Goal: Task Accomplishment & Management: Manage account settings

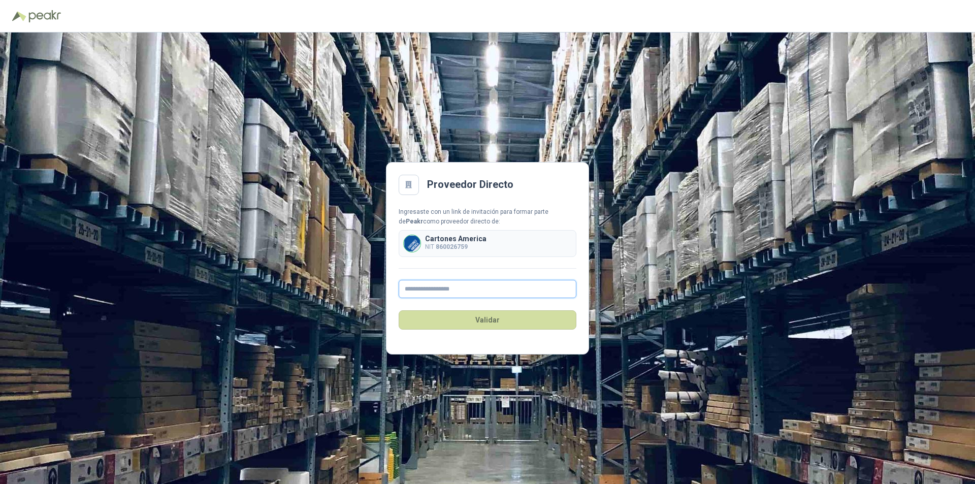
click at [439, 291] on input "text" at bounding box center [488, 289] width 178 height 18
type input "**********"
click at [486, 321] on button "Validar" at bounding box center [488, 319] width 178 height 19
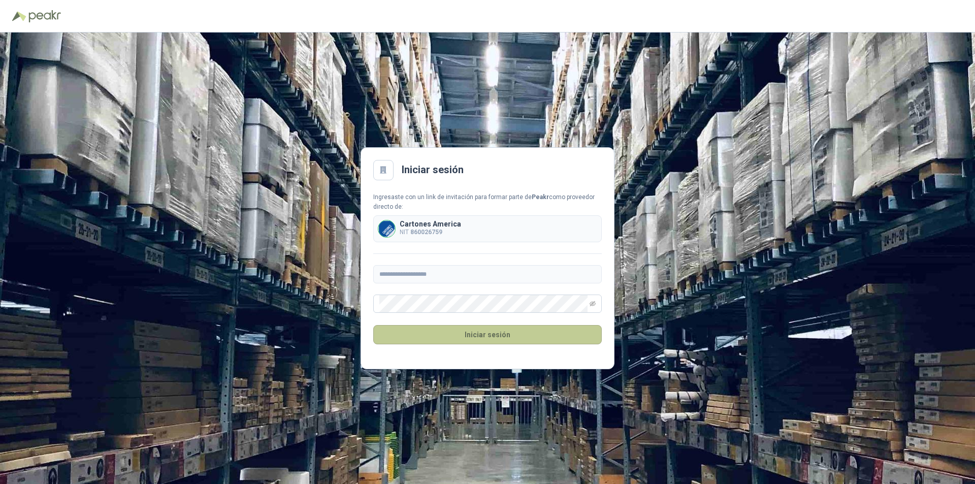
click at [448, 335] on button "Iniciar sesión" at bounding box center [487, 334] width 228 height 19
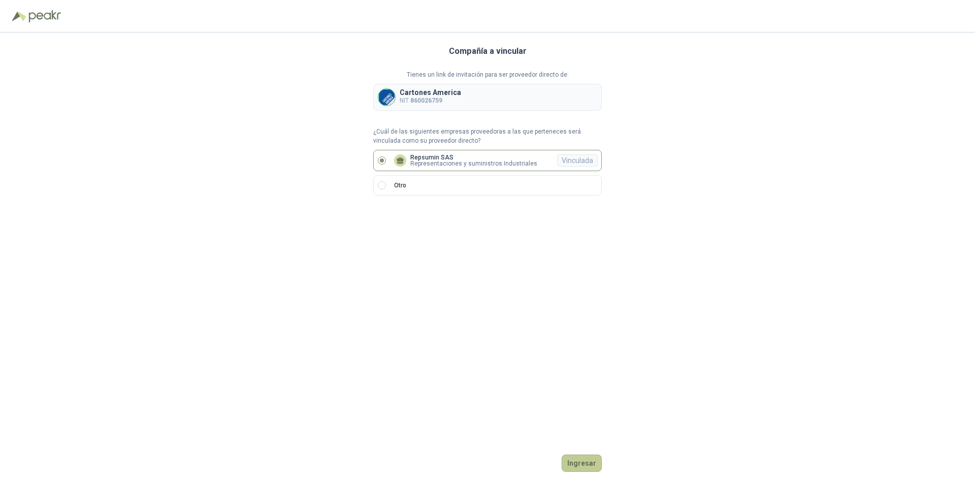
click at [576, 461] on button "Ingresar" at bounding box center [582, 462] width 40 height 17
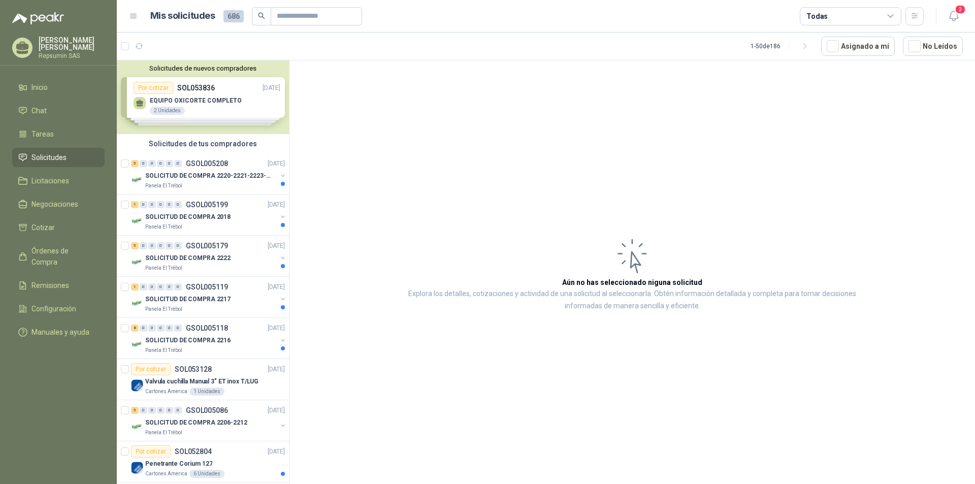
click at [141, 102] on div "Solicitudes de nuevos compradores Por cotizar SOL053836 [DATE] EQUIPO OXICORTE …" at bounding box center [203, 97] width 172 height 74
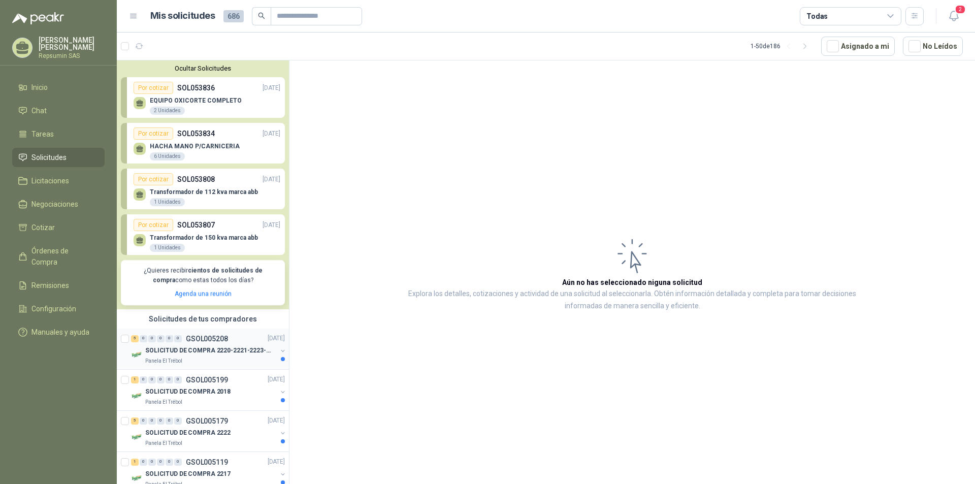
click at [148, 353] on p "SOLICITUD DE COMPRA 2220-2221-2223-2224" at bounding box center [208, 351] width 126 height 10
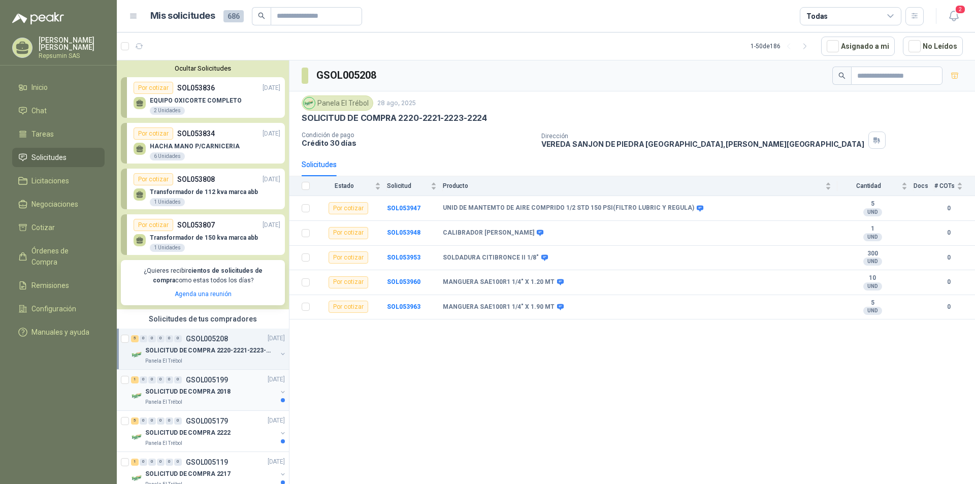
click at [155, 391] on p "SOLICITUD DE COMPRA 2018" at bounding box center [187, 392] width 85 height 10
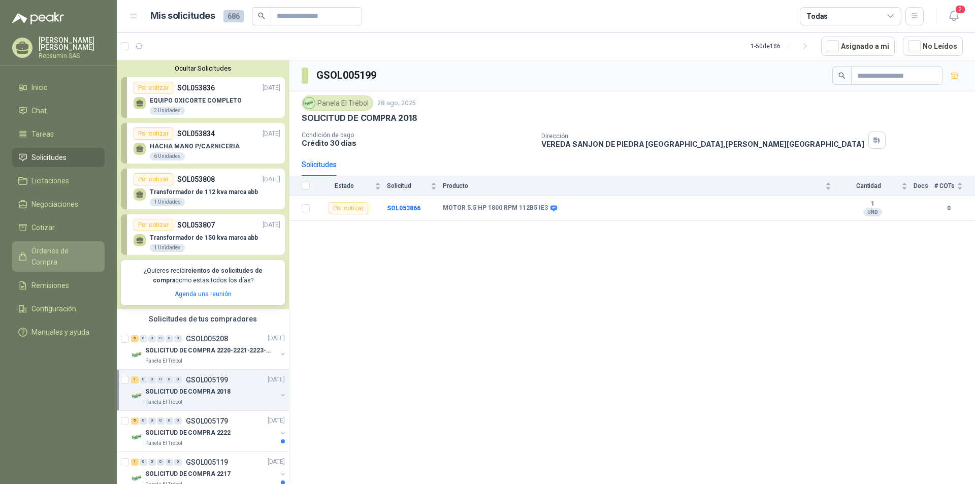
click at [53, 252] on span "Órdenes de Compra" at bounding box center [62, 256] width 63 height 22
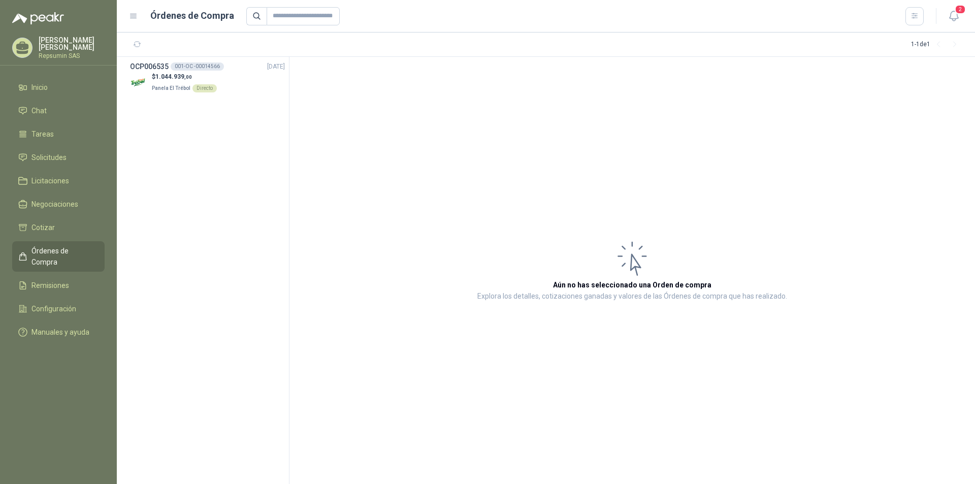
click at [47, 49] on p "[PERSON_NAME]" at bounding box center [72, 44] width 66 height 14
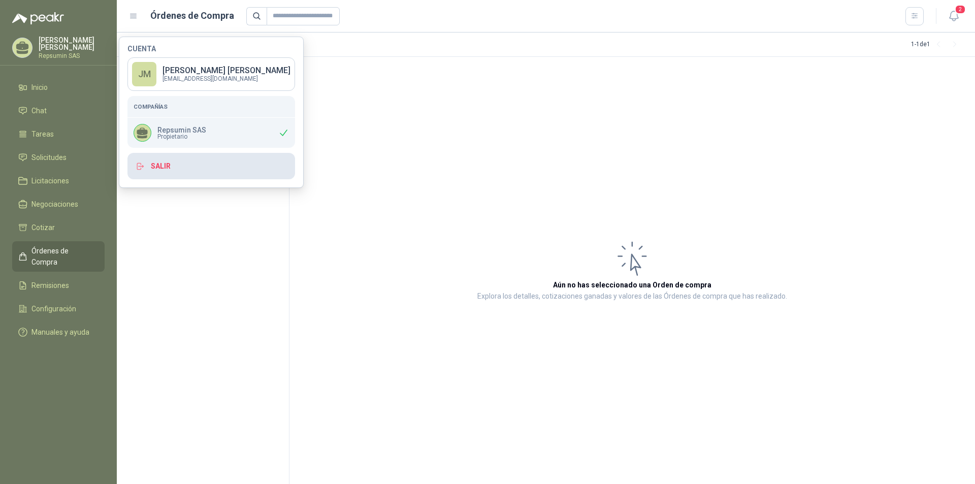
click at [160, 166] on button "Salir" at bounding box center [211, 166] width 168 height 26
